Goal: Use online tool/utility: Utilize a website feature to perform a specific function

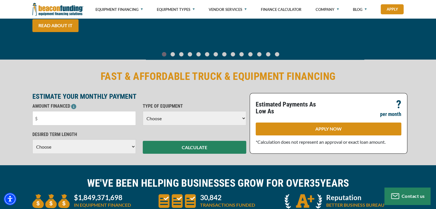
scroll to position [115, 0]
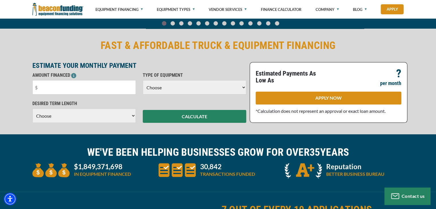
click at [223, 85] on select "Choose Backhoe Boom/Bucket Truck Chipper Commercial Mower Crane DTG/DTF Printin…" at bounding box center [194, 87] width 103 height 14
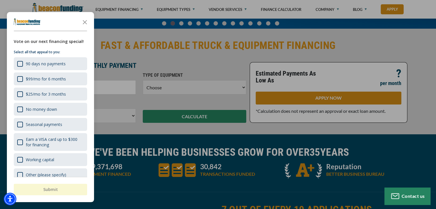
select select "1"
click at [143, 80] on select "Choose Backhoe Boom/Bucket Truck Chipper Commercial Mower Crane DTG/DTF Printin…" at bounding box center [194, 87] width 103 height 14
click at [85, 24] on icon "Close the survey" at bounding box center [84, 21] width 11 height 11
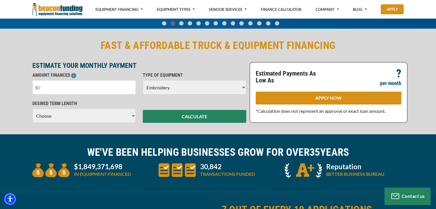
click at [94, 86] on input "text" at bounding box center [83, 87] width 103 height 14
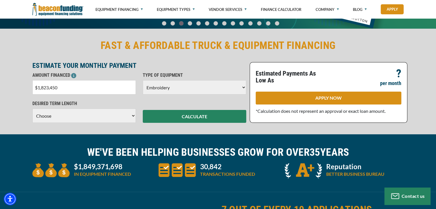
click at [81, 116] on div "DESIRED TERM LENGTH Choose 36 Months 48 Months 60 Months Please choose the Desi…" at bounding box center [84, 111] width 110 height 23
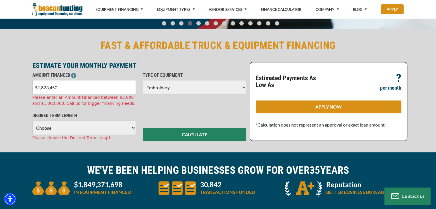
click at [59, 85] on input "$1,823,450" at bounding box center [83, 87] width 103 height 14
type input "$18,235"
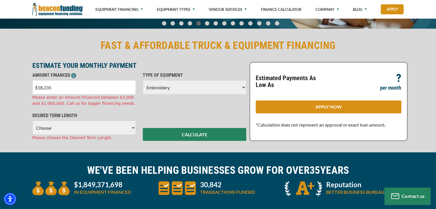
click at [91, 130] on div "FAST & AFFORDABLE TRUCK & EQUIPMENT FINANCING ESTIMATE YOUR MONTHLY PAYMENT AMO…" at bounding box center [218, 90] width 436 height 125
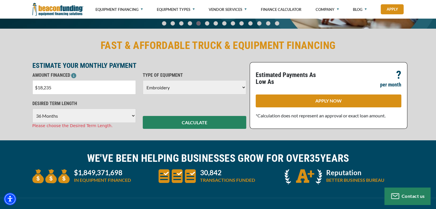
click at [32, 109] on select "Choose 36 Months 48 Months 60 Months" at bounding box center [83, 116] width 103 height 14
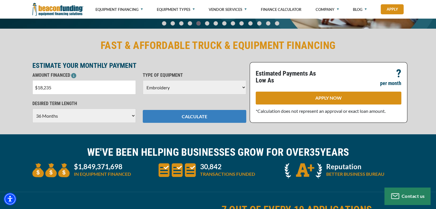
click at [181, 118] on button "CALCULATE" at bounding box center [194, 116] width 103 height 13
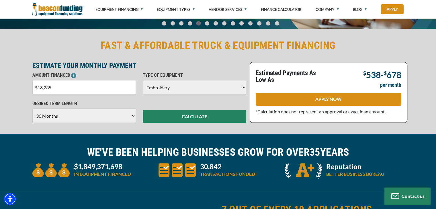
click at [112, 116] on select "Choose 36 Months 48 Months 60 Months" at bounding box center [83, 116] width 103 height 14
click at [32, 109] on select "Choose 36 Months 48 Months 60 Months" at bounding box center [83, 116] width 103 height 14
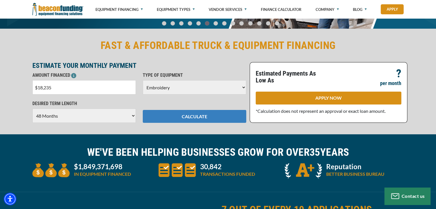
click at [181, 115] on button "CALCULATE" at bounding box center [194, 116] width 103 height 13
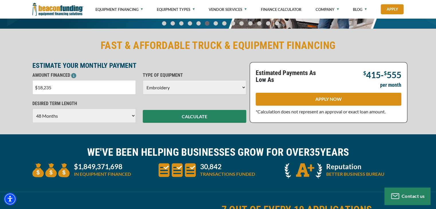
click at [119, 119] on select "Choose 36 Months 48 Months 60 Months" at bounding box center [83, 116] width 103 height 14
select select "60"
click at [32, 109] on select "Choose 36 Months 48 Months 60 Months" at bounding box center [83, 116] width 103 height 14
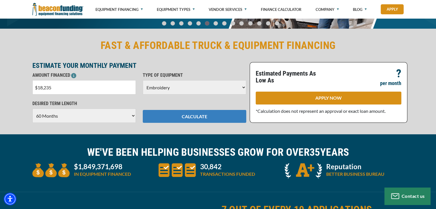
click at [181, 118] on button "CALCULATE" at bounding box center [194, 116] width 103 height 13
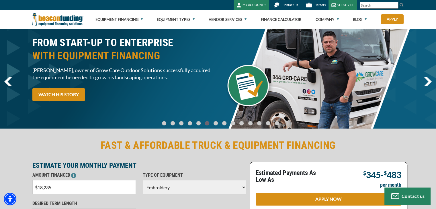
scroll to position [0, 0]
